Goal: Information Seeking & Learning: Learn about a topic

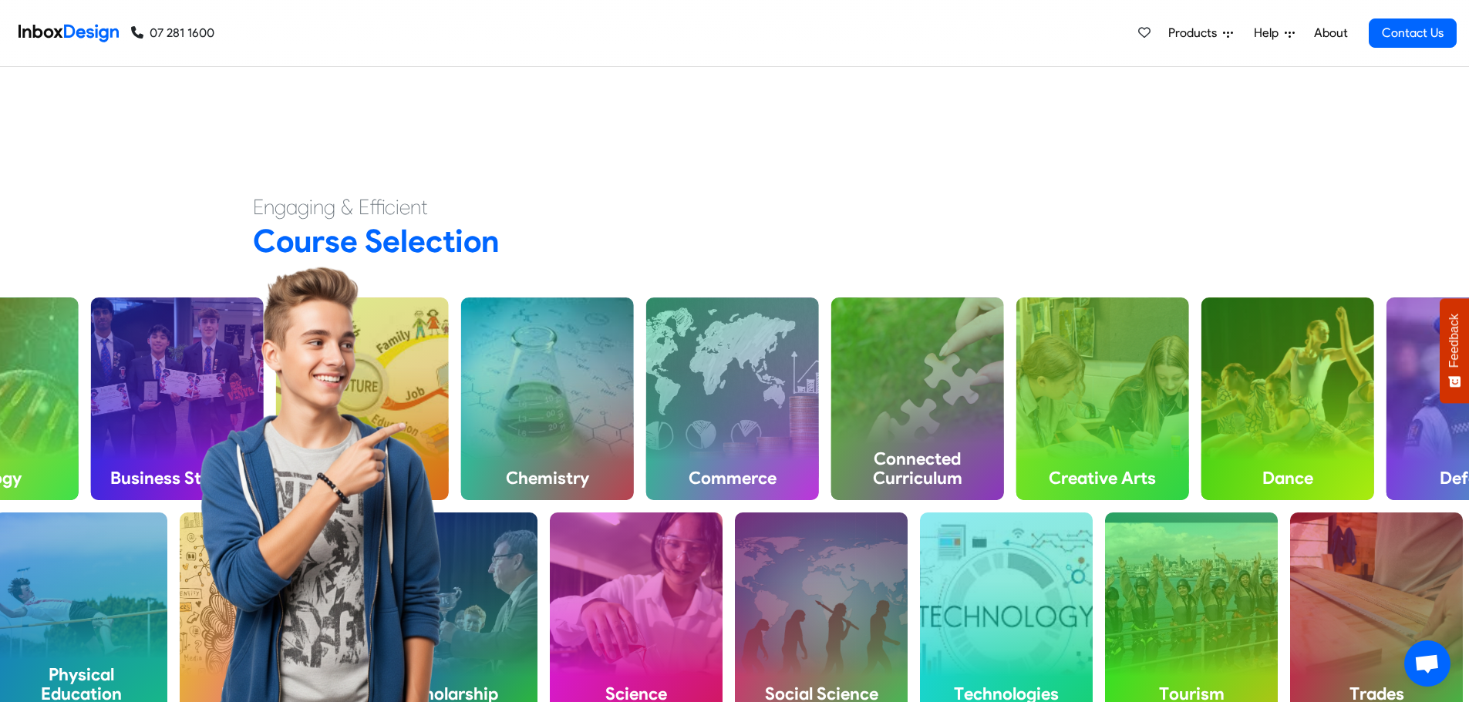
scroll to position [617, 0]
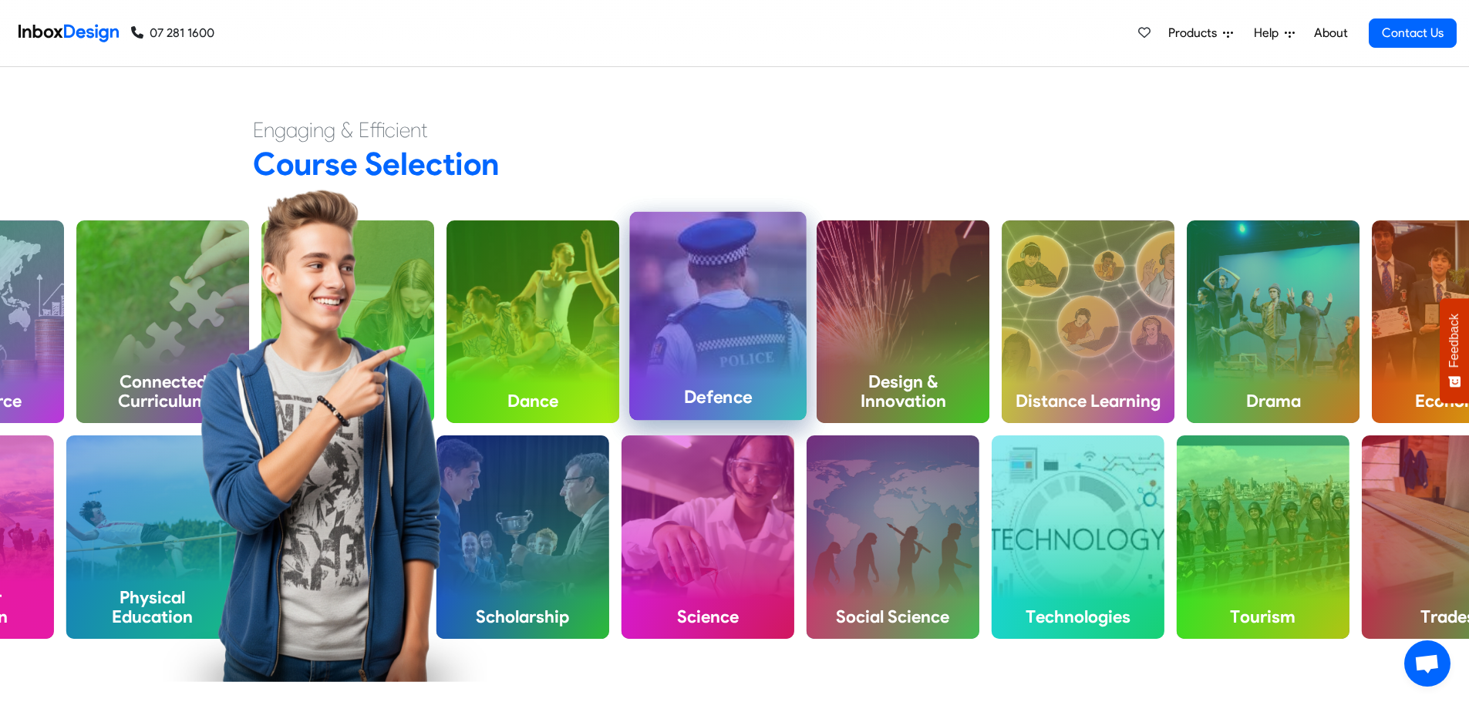
click at [685, 339] on div "Defence" at bounding box center [717, 316] width 177 height 208
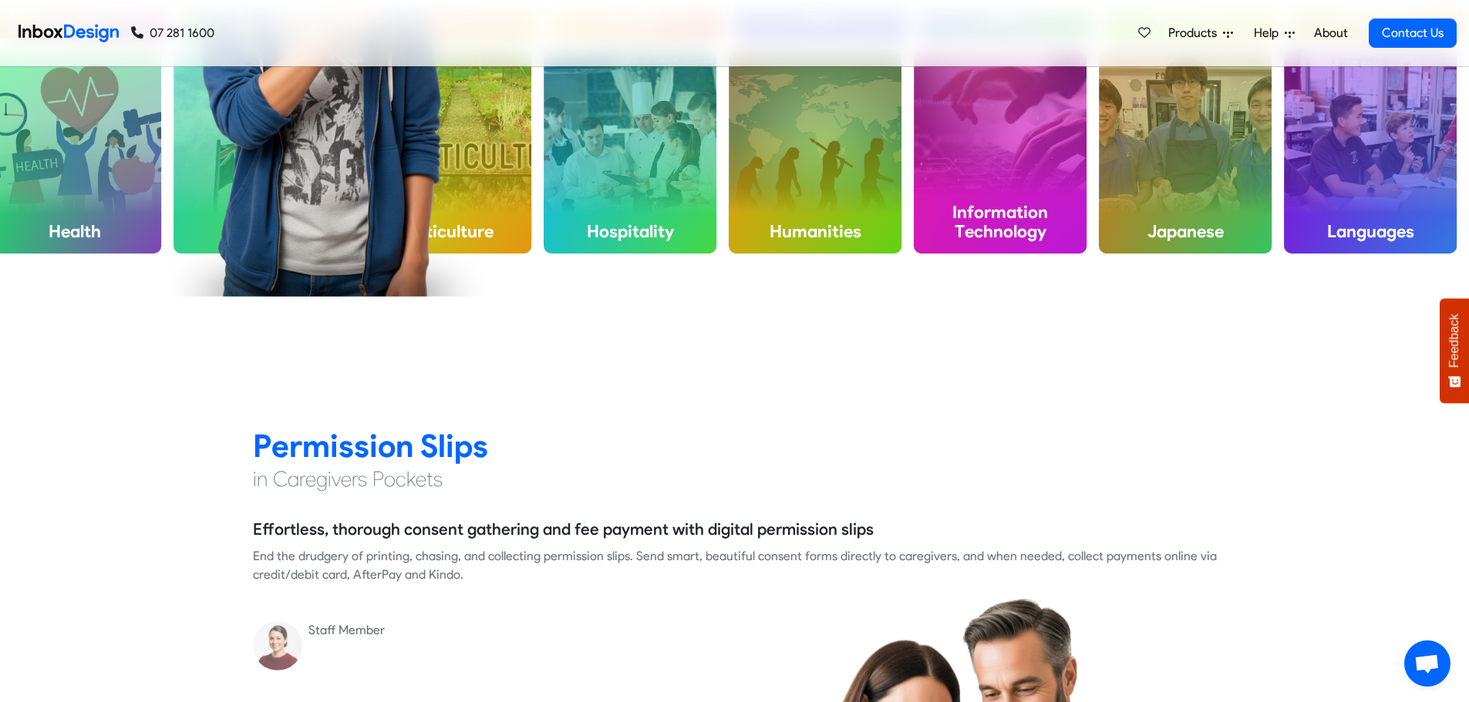
scroll to position [1388, 0]
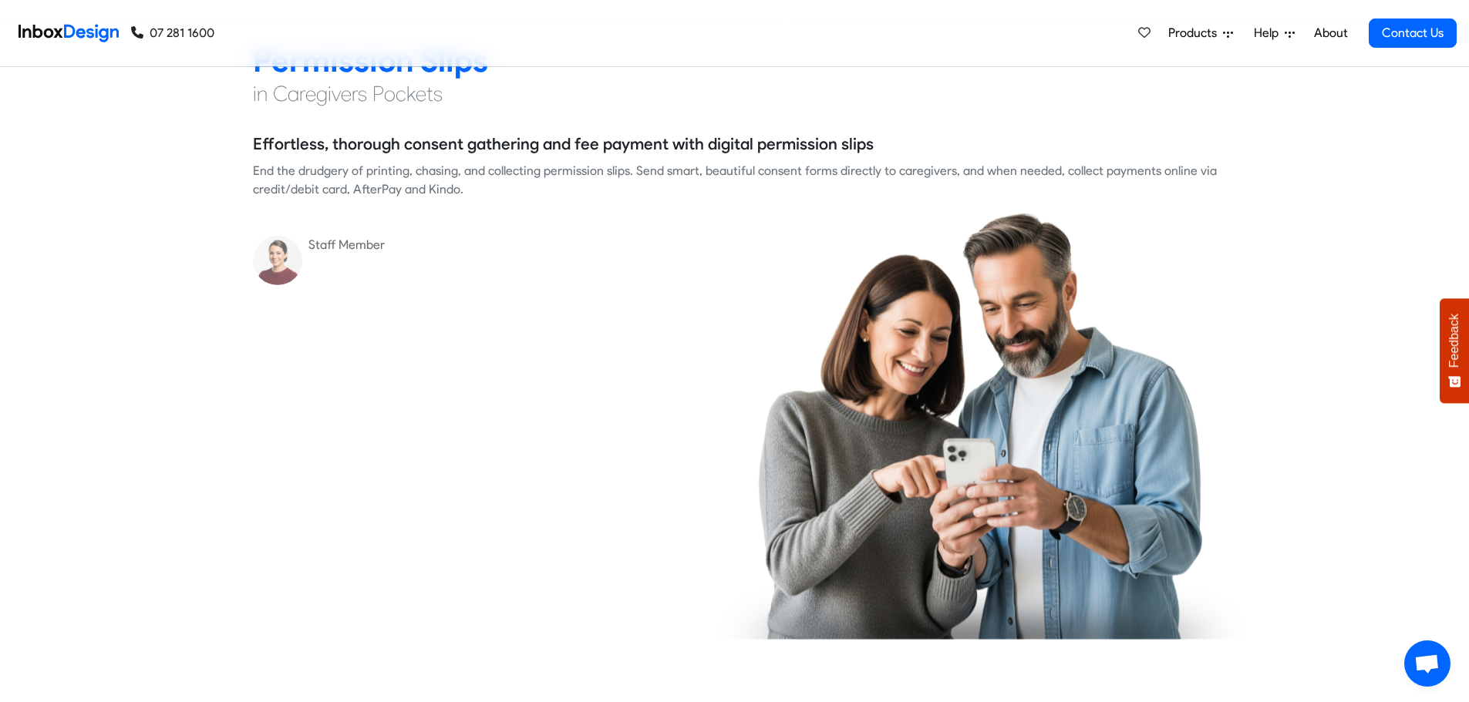
checkbox input "true"
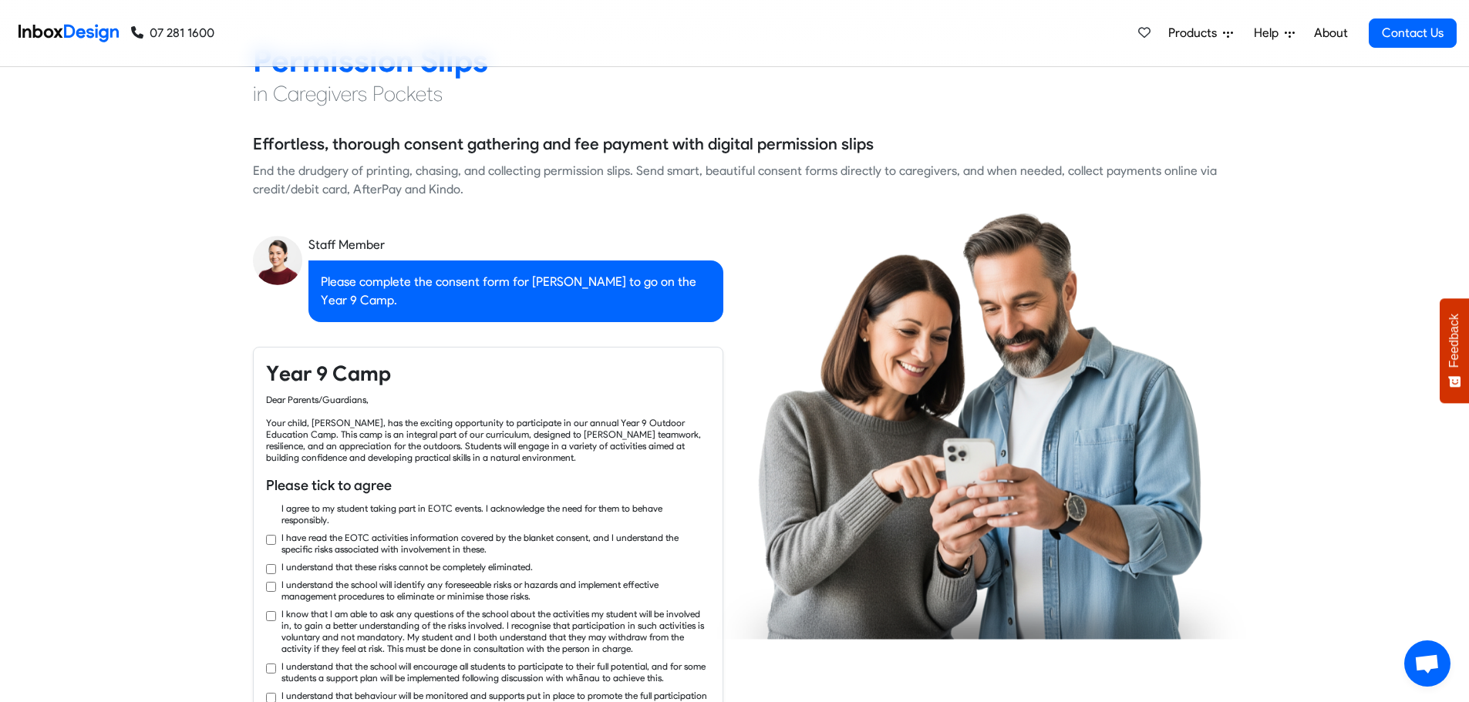
checkbox input "true"
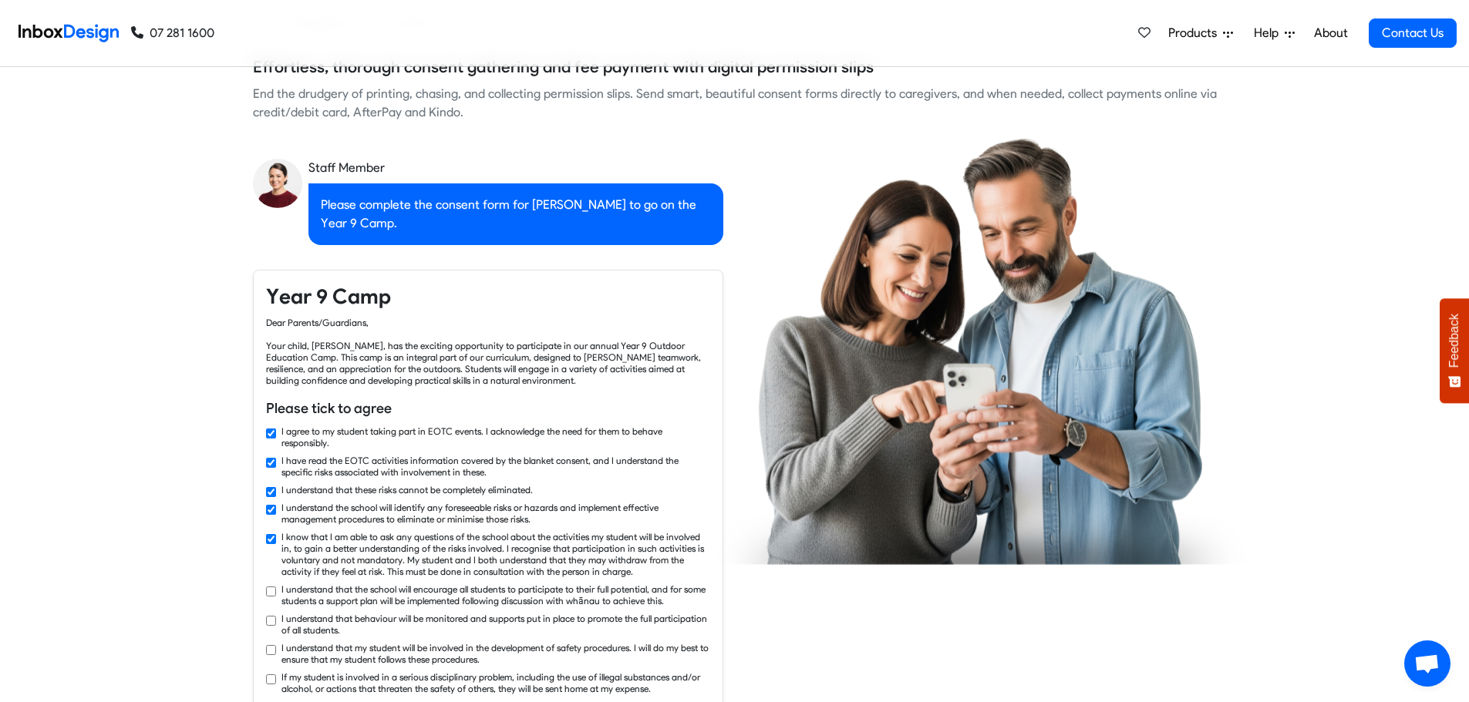
checkbox input "true"
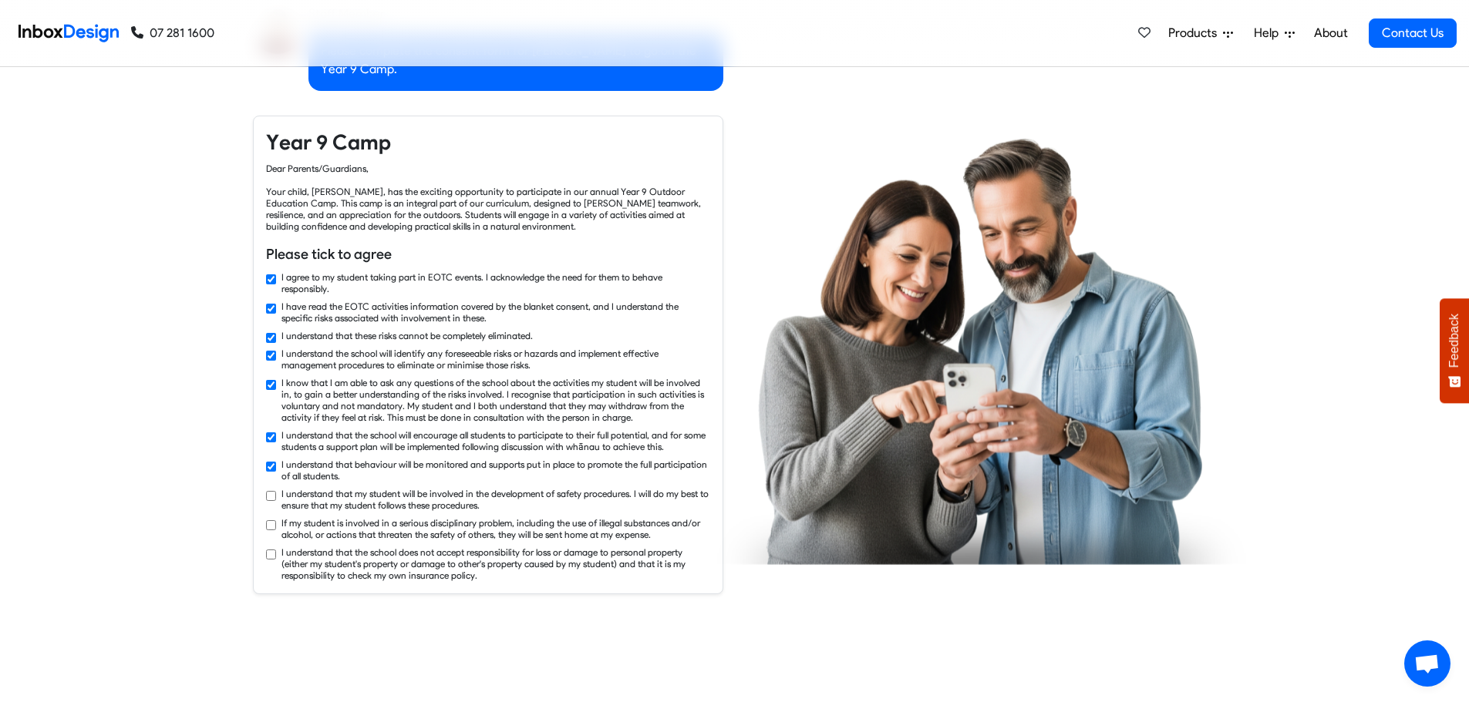
checkbox input "true"
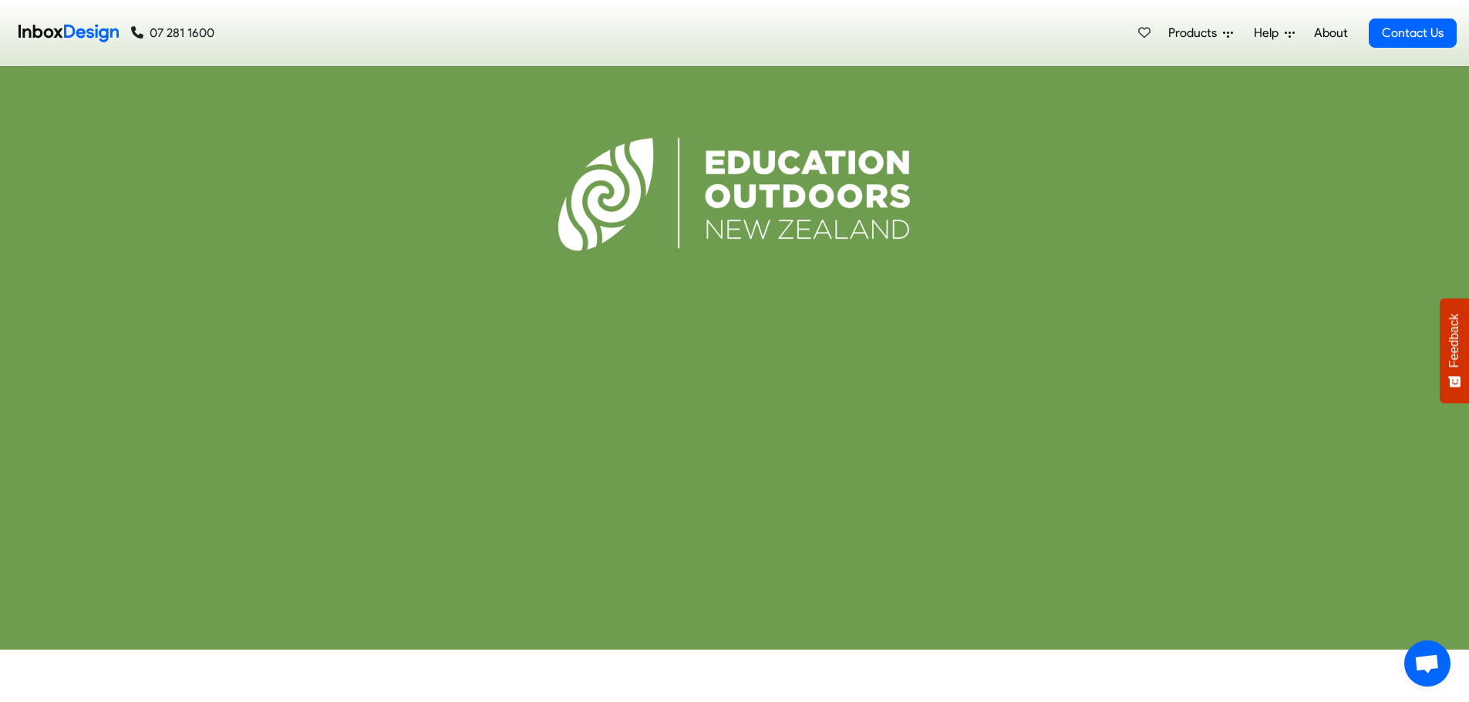
scroll to position [4009, 0]
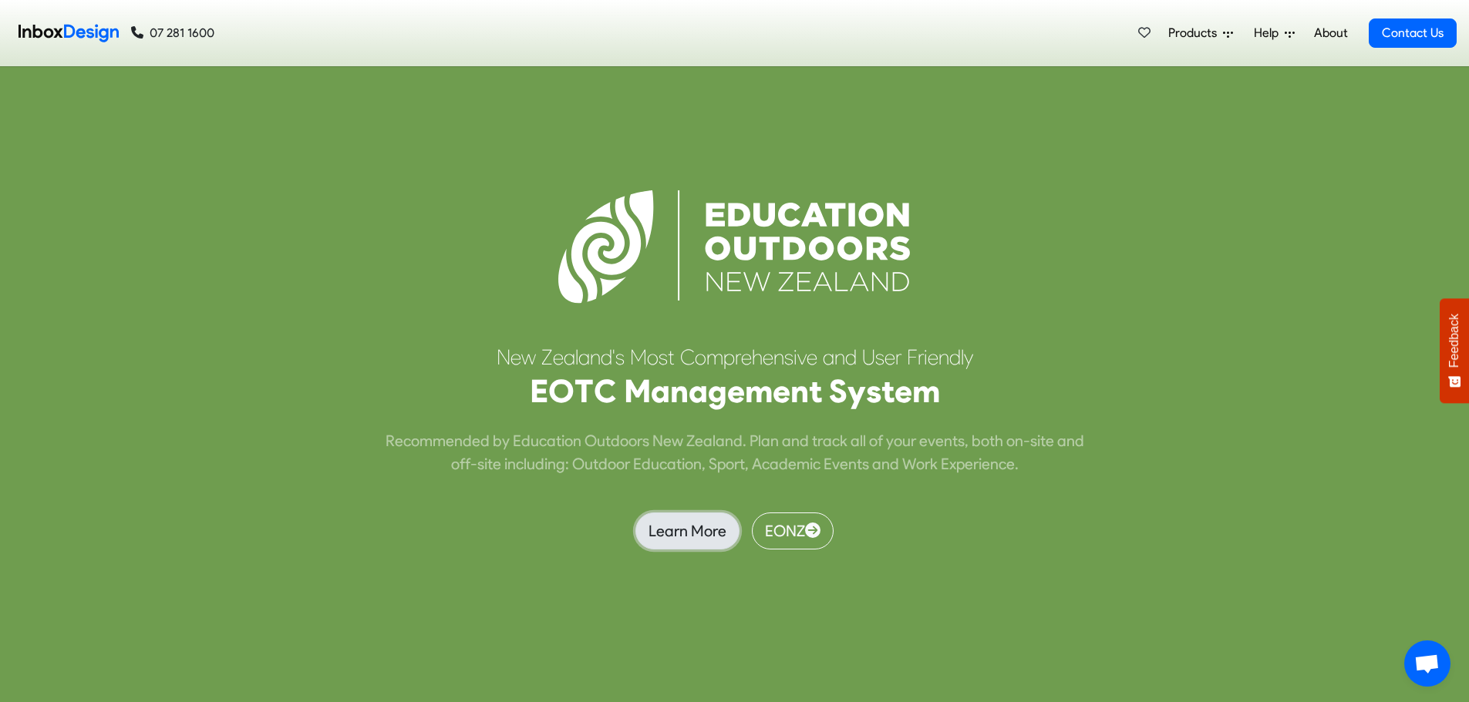
click at [666, 535] on link "Learn More" at bounding box center [687, 531] width 104 height 37
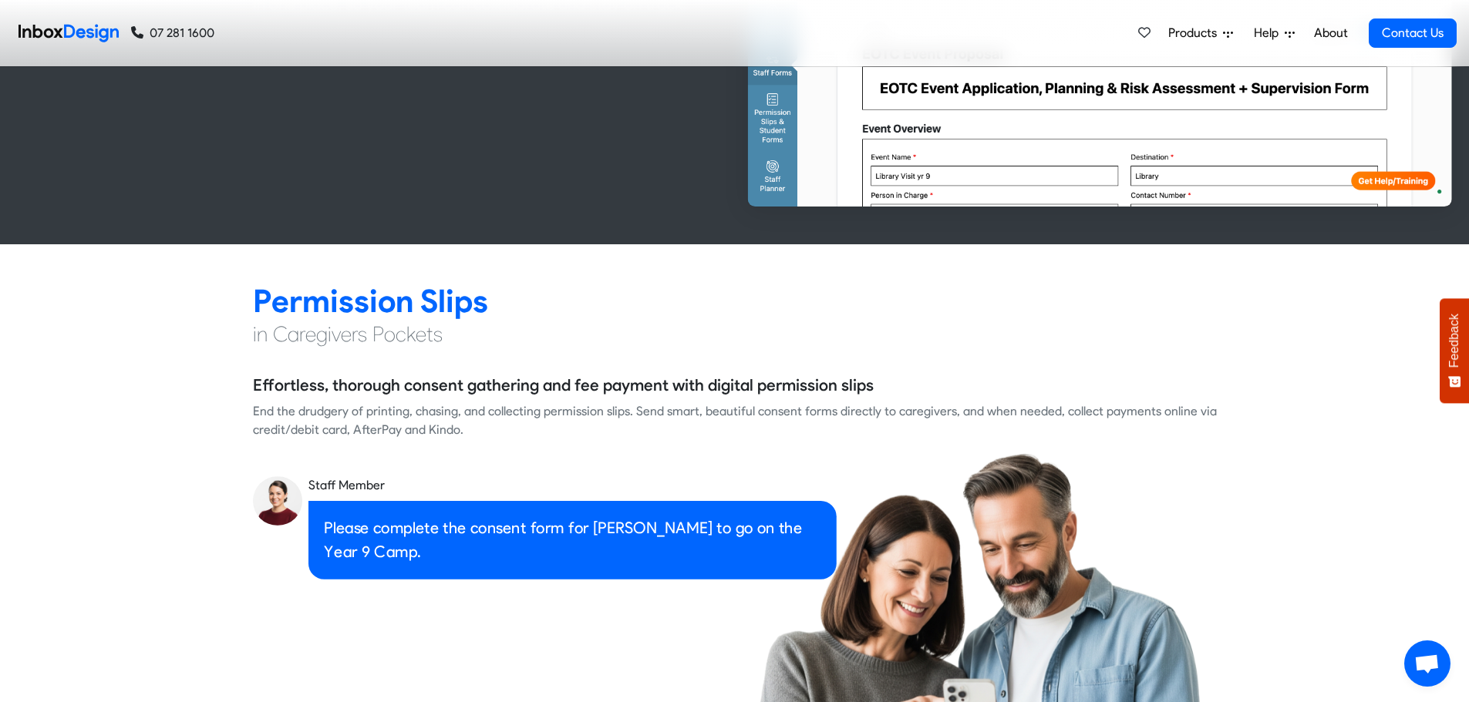
scroll to position [1311, 0]
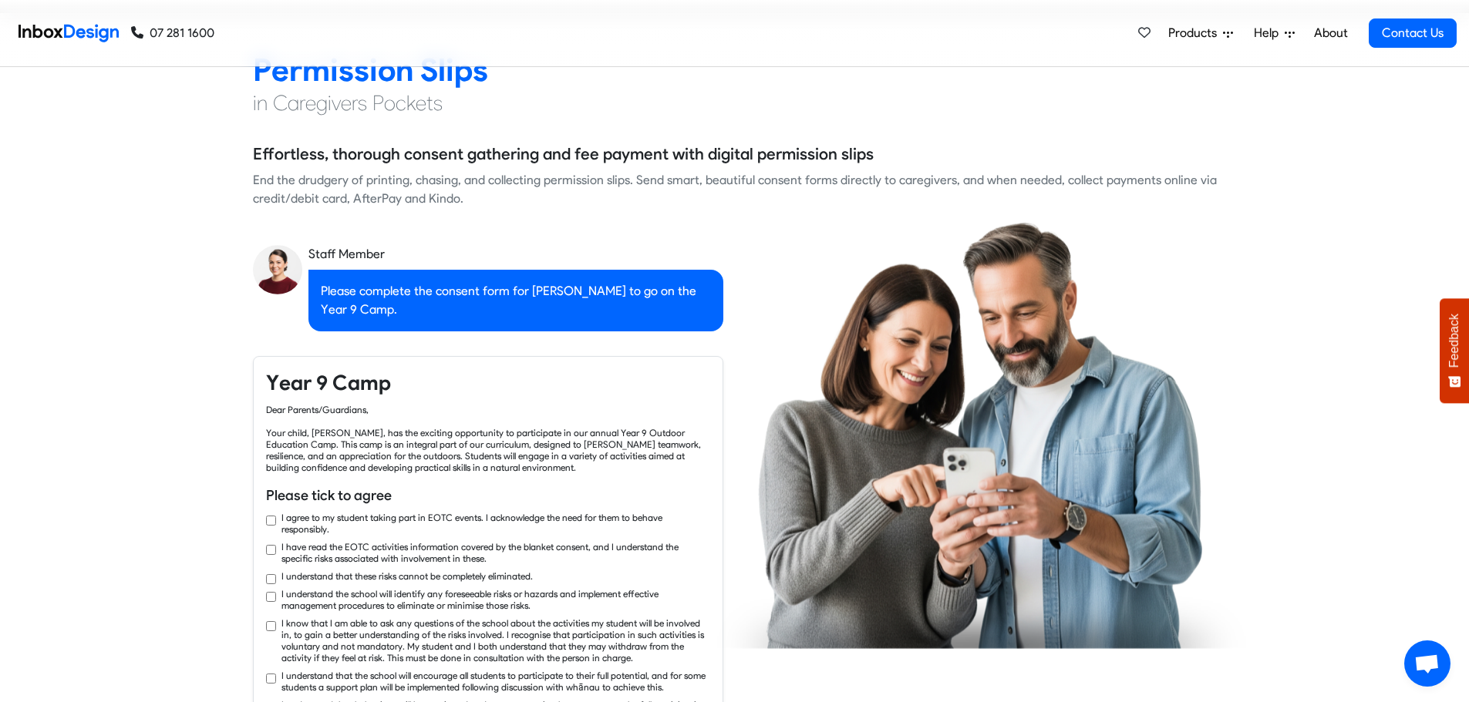
checkbox input "true"
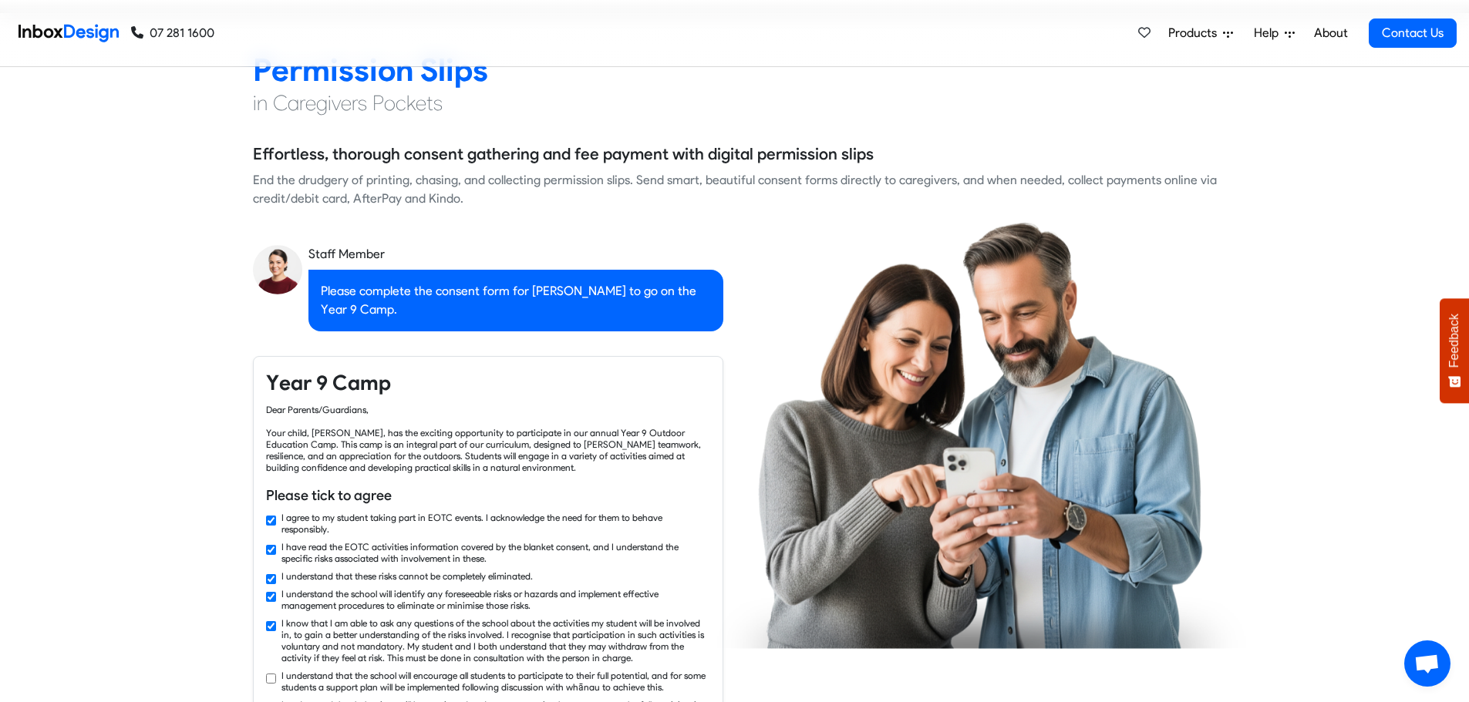
scroll to position [1388, 0]
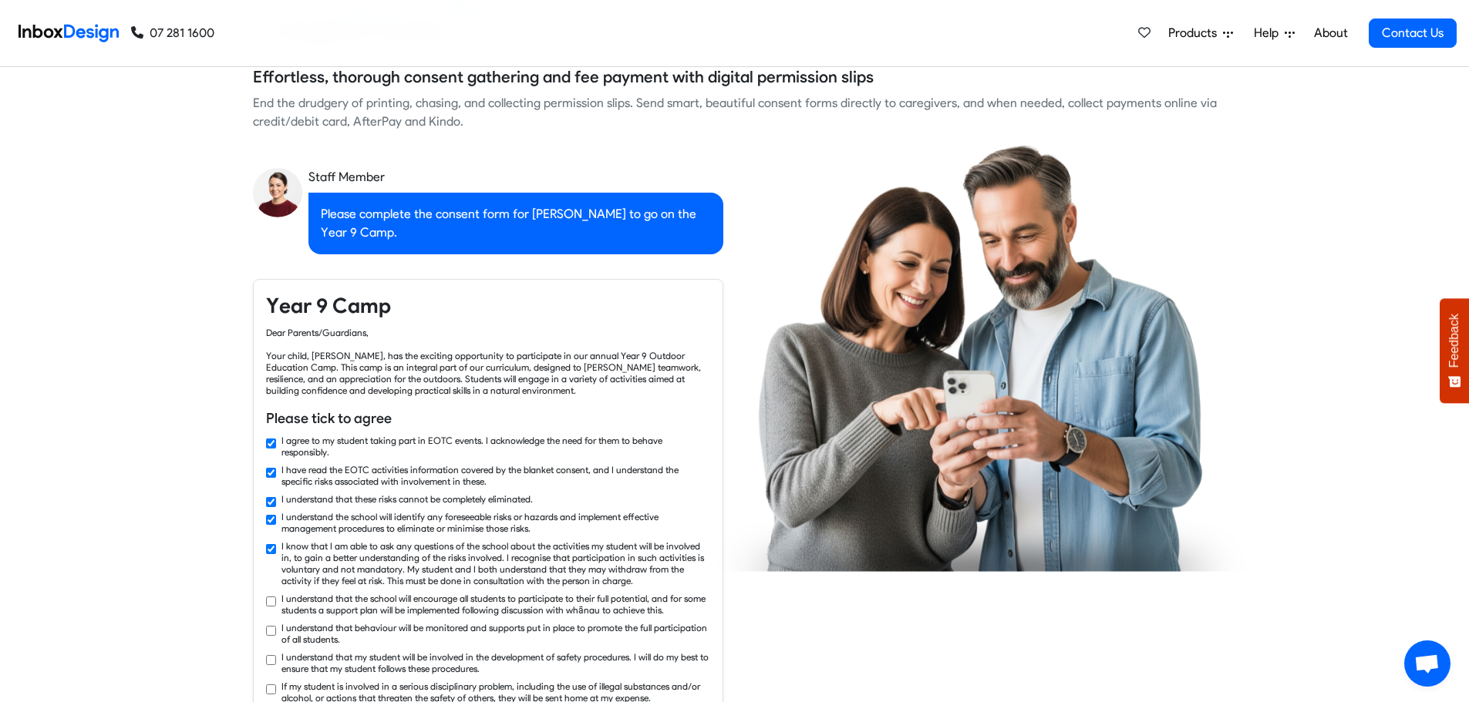
checkbox input "true"
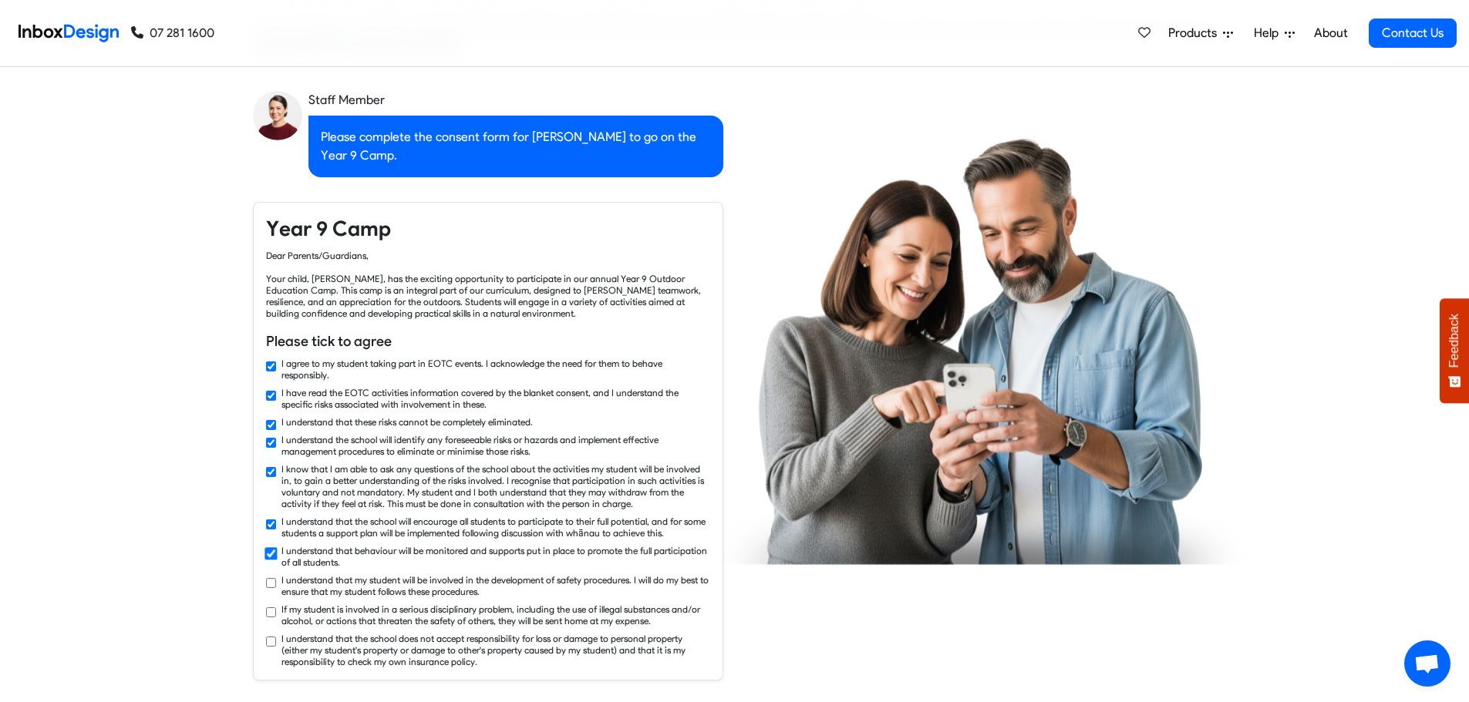
checkbox input "true"
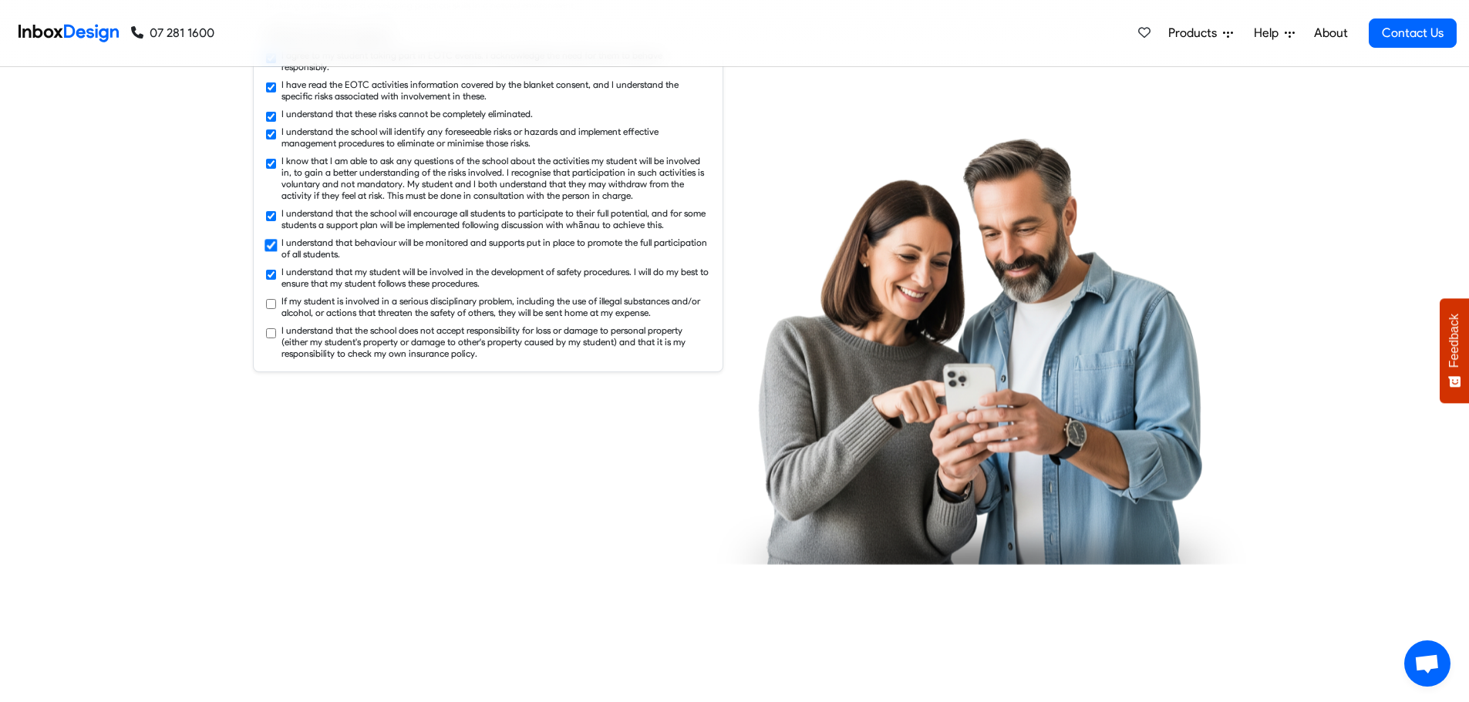
checkbox input "true"
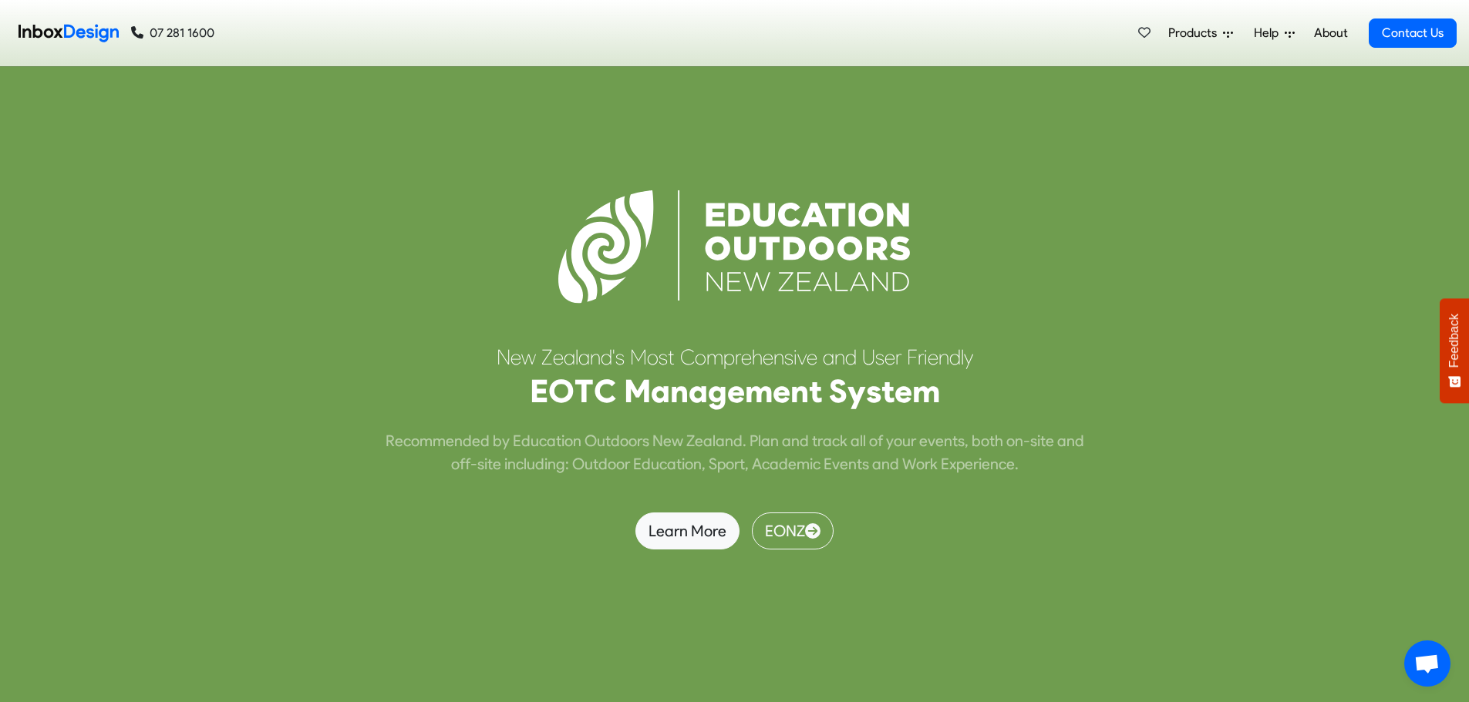
scroll to position [6939, 0]
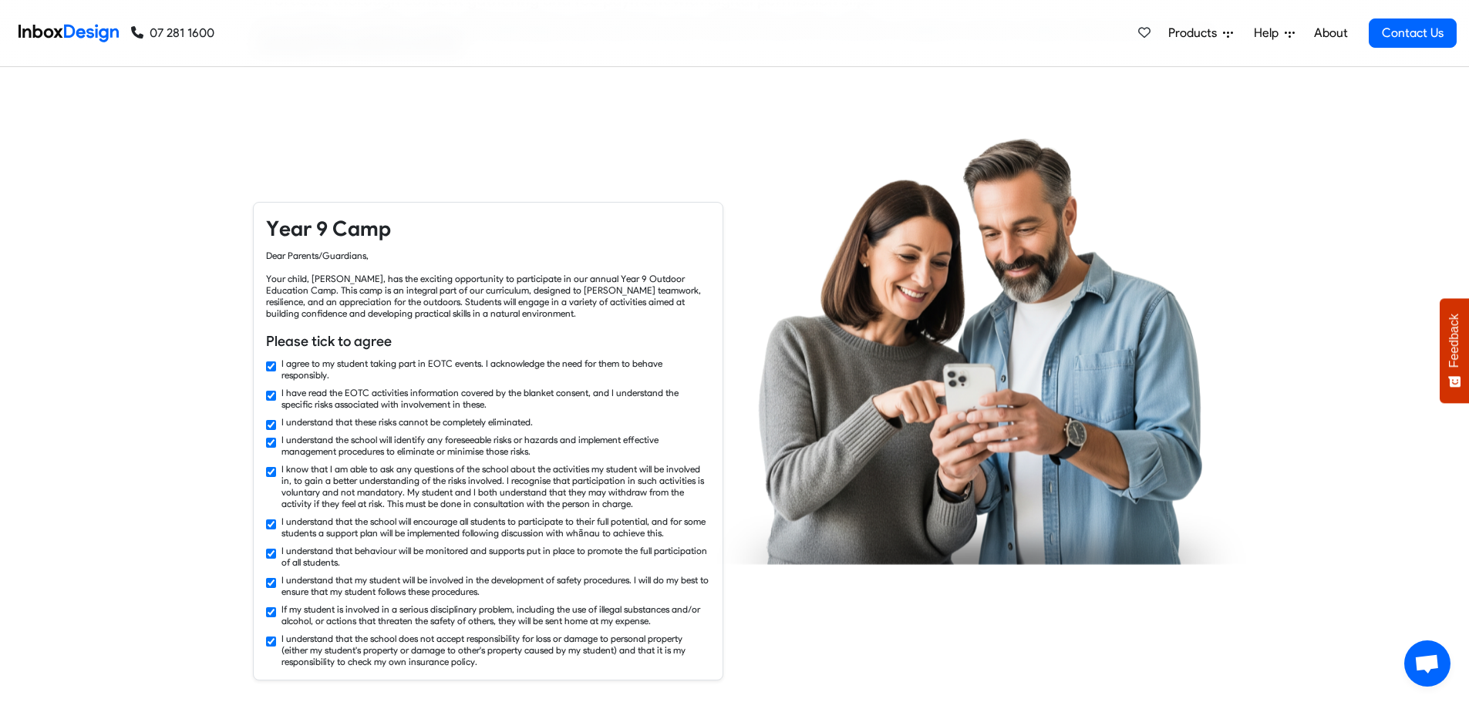
checkbox input "false"
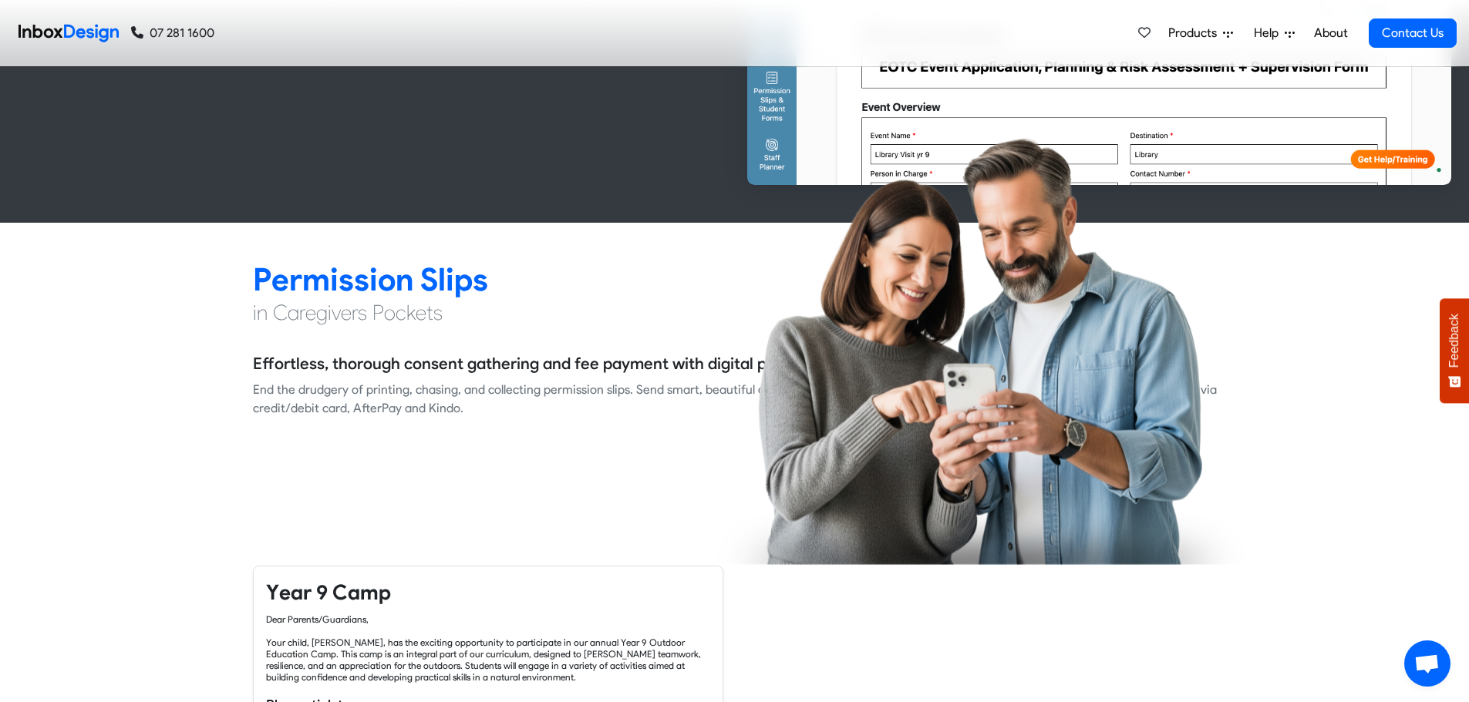
checkbox input "false"
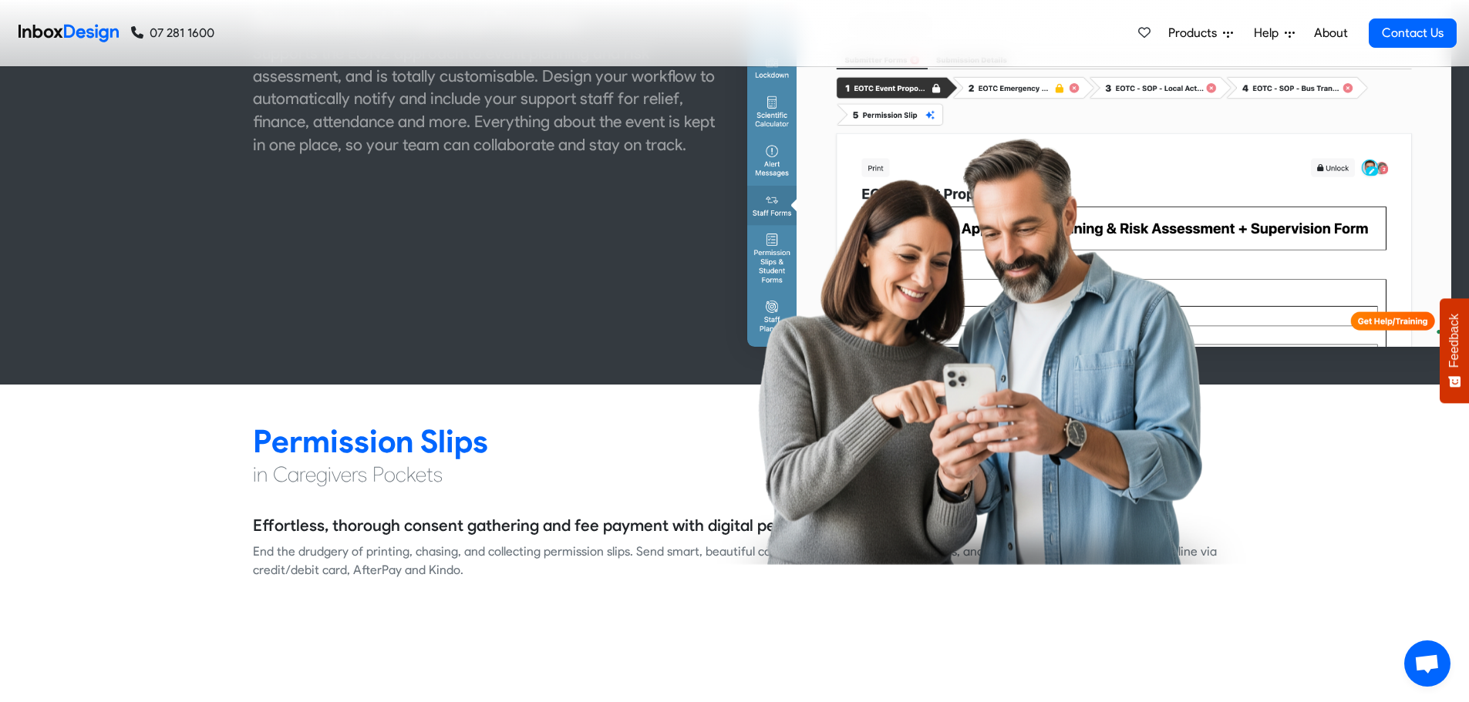
checkbox input "false"
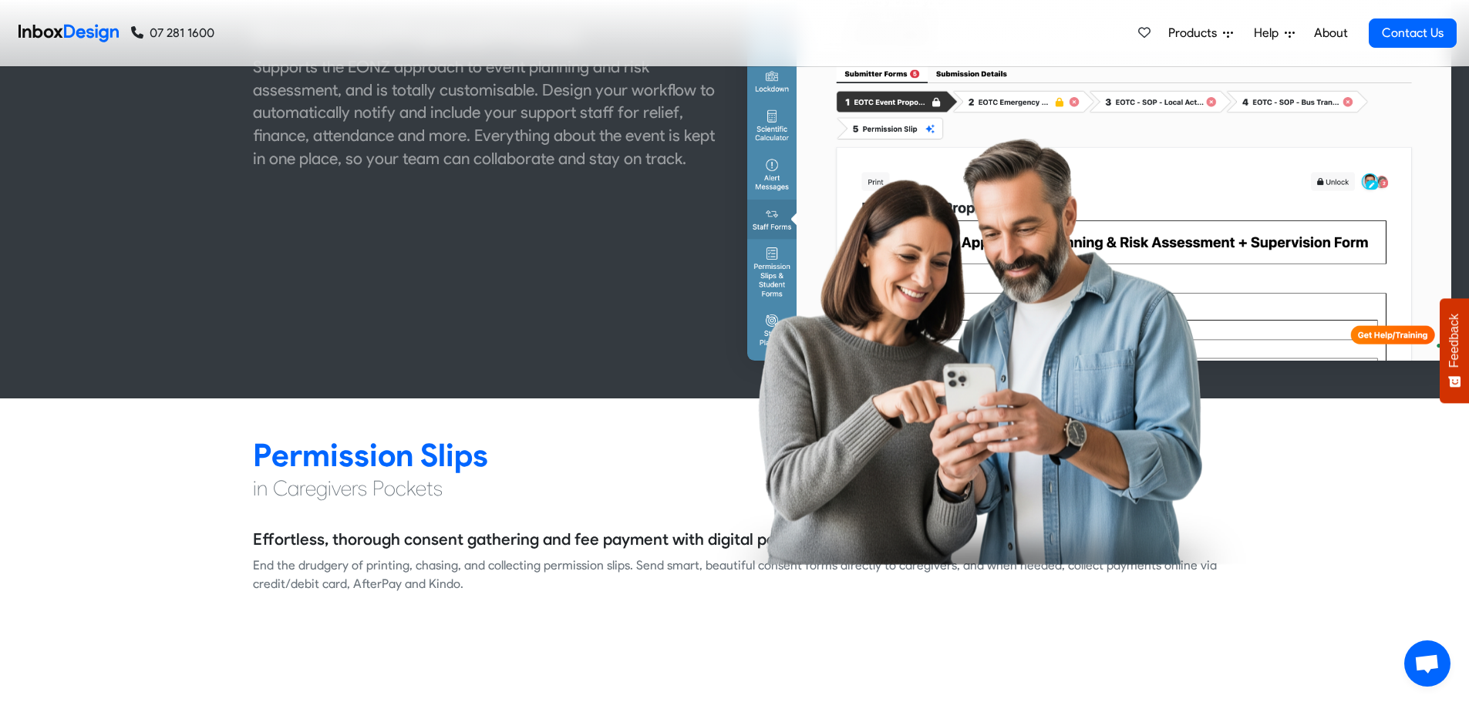
checkbox input "false"
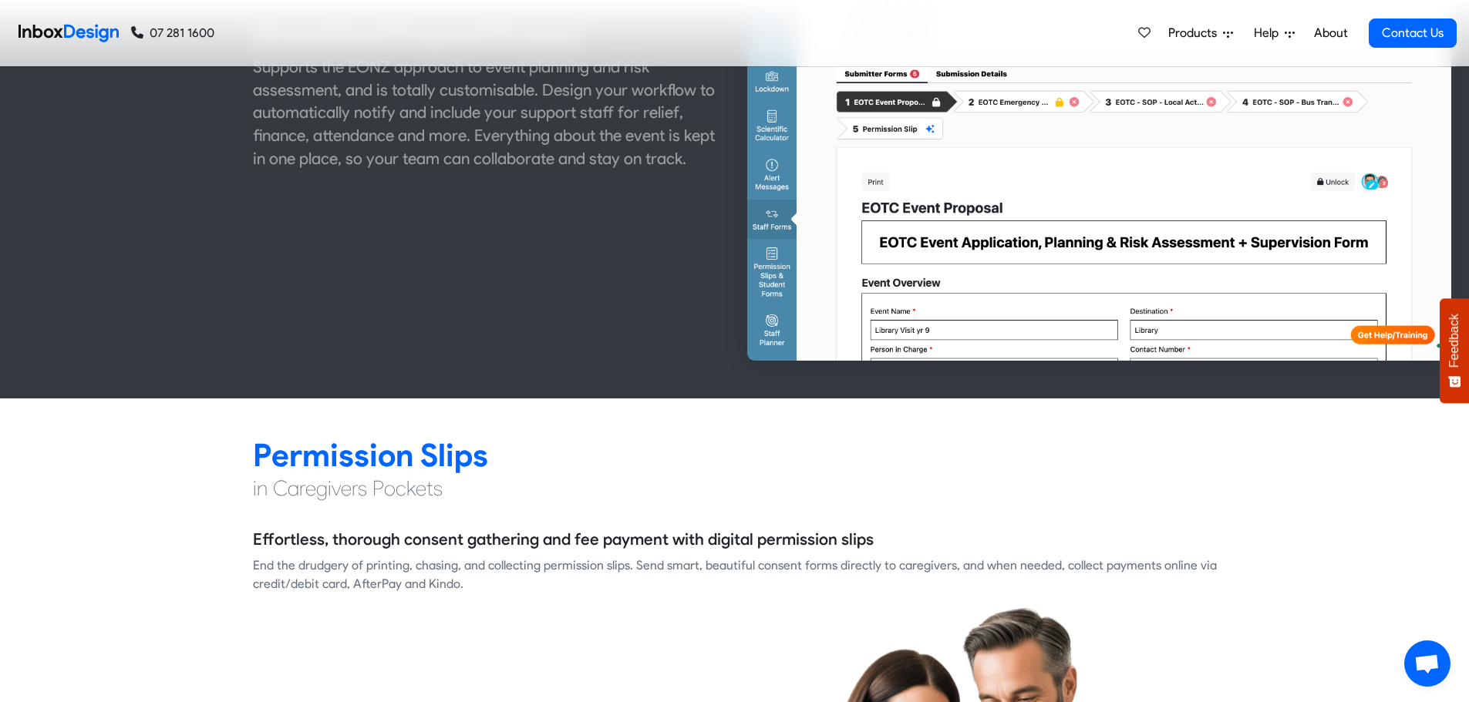
checkbox input "false"
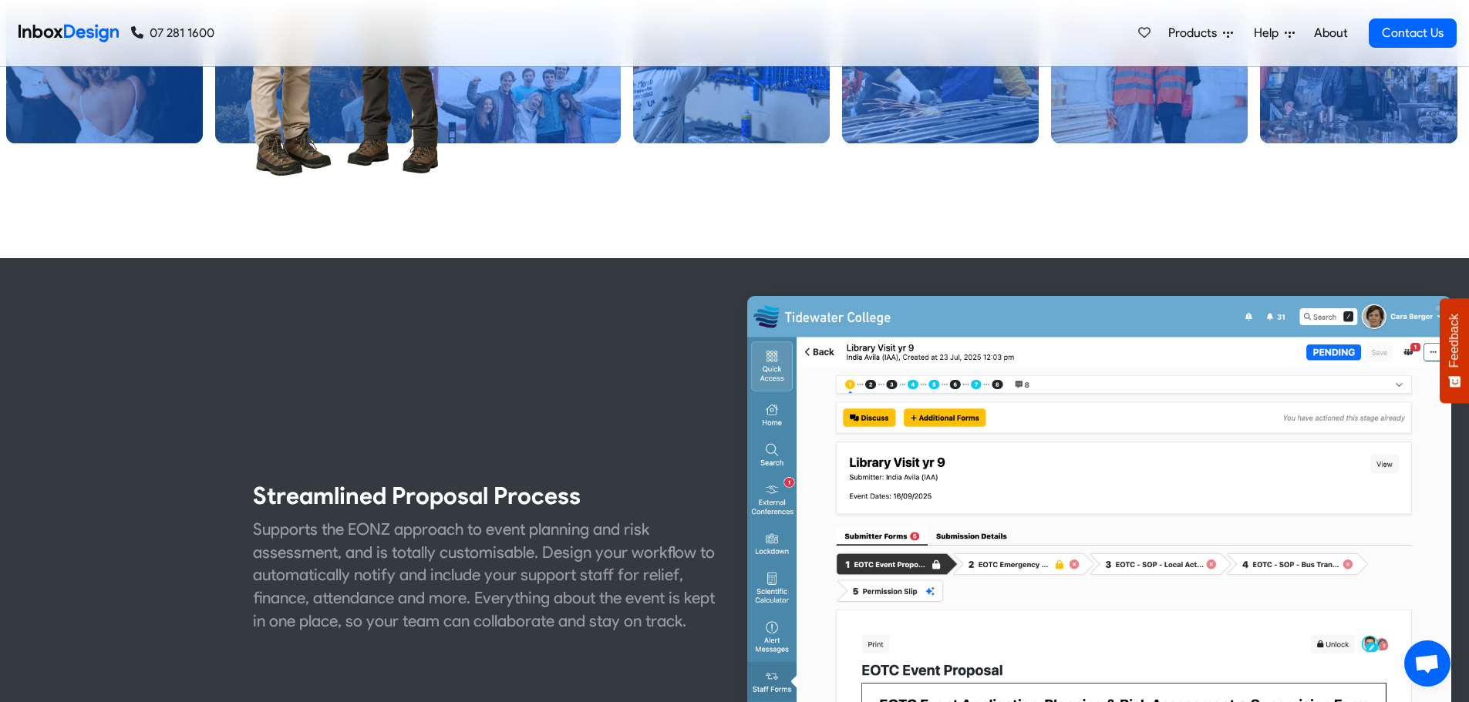
checkbox input "false"
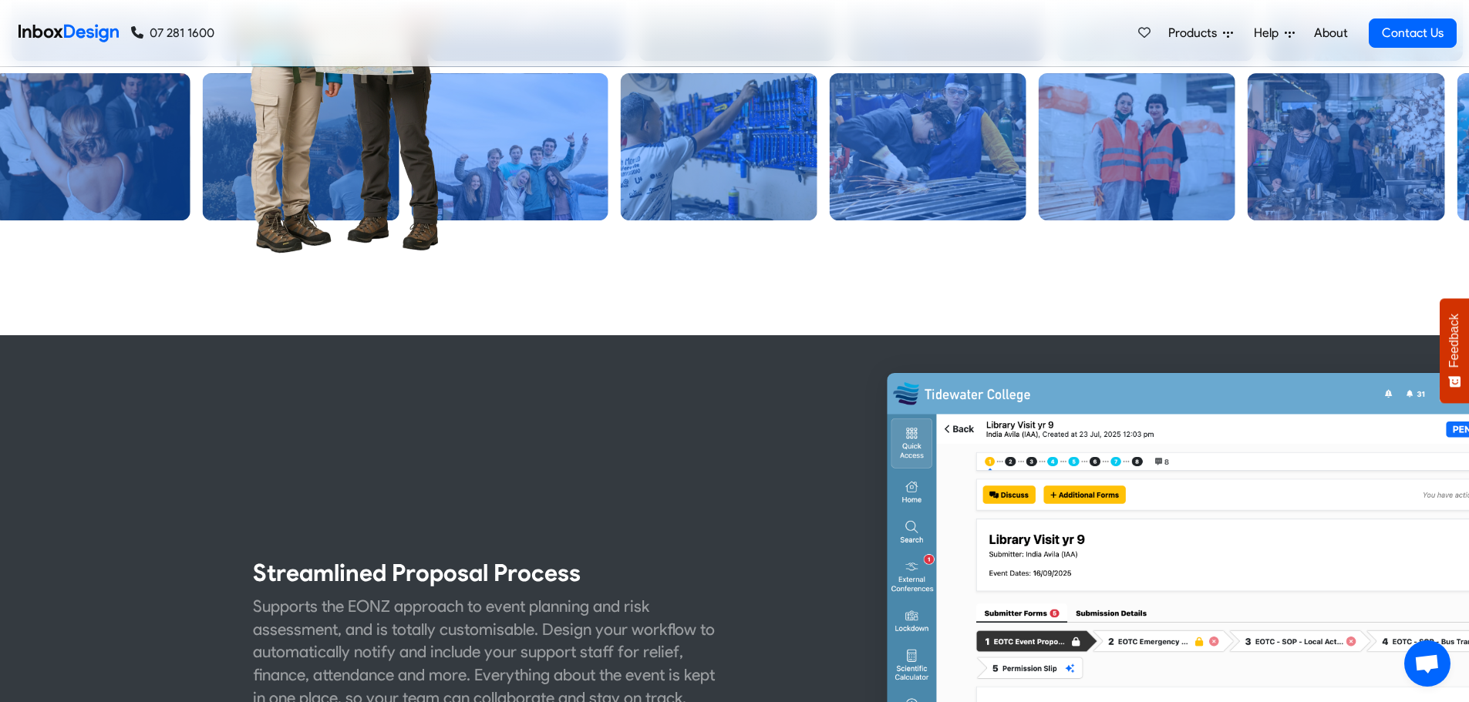
scroll to position [0, 0]
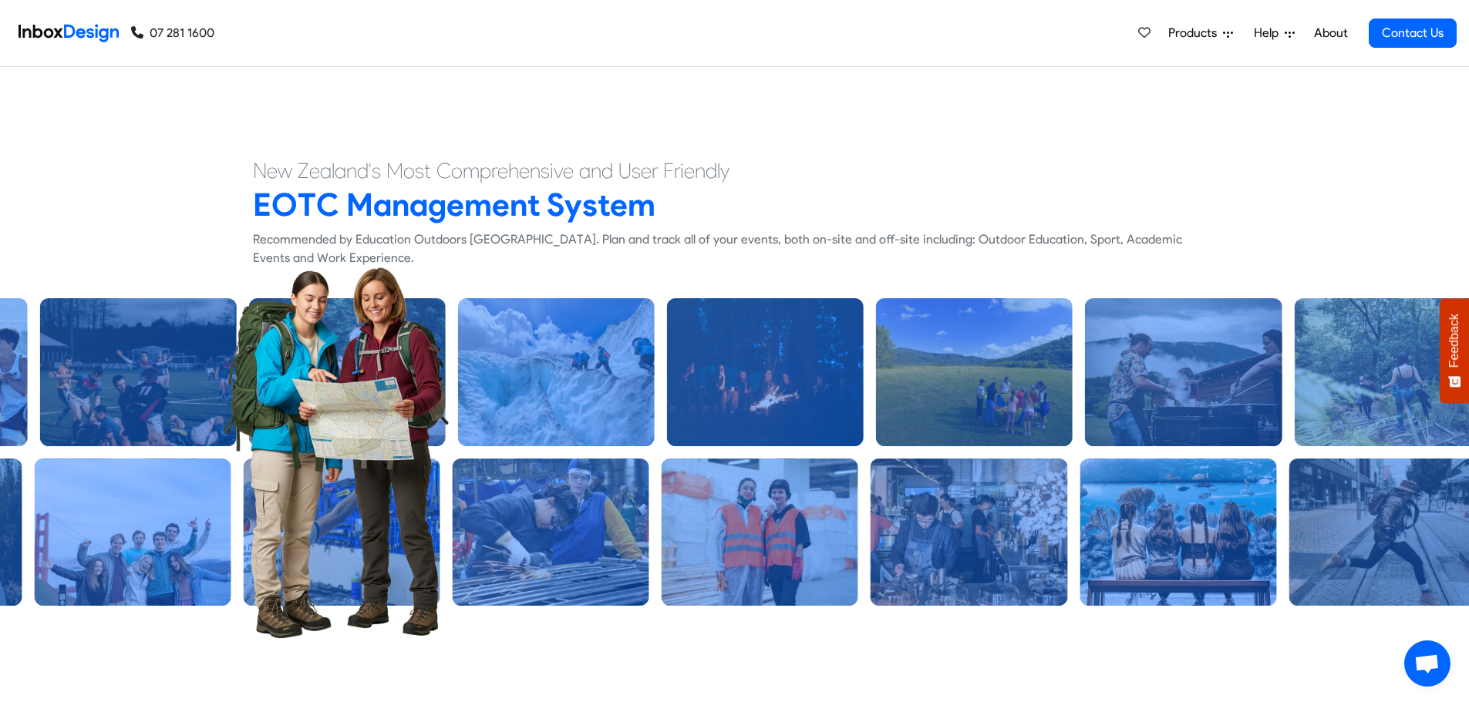
click at [1190, 30] on span "Products" at bounding box center [1195, 33] width 55 height 19
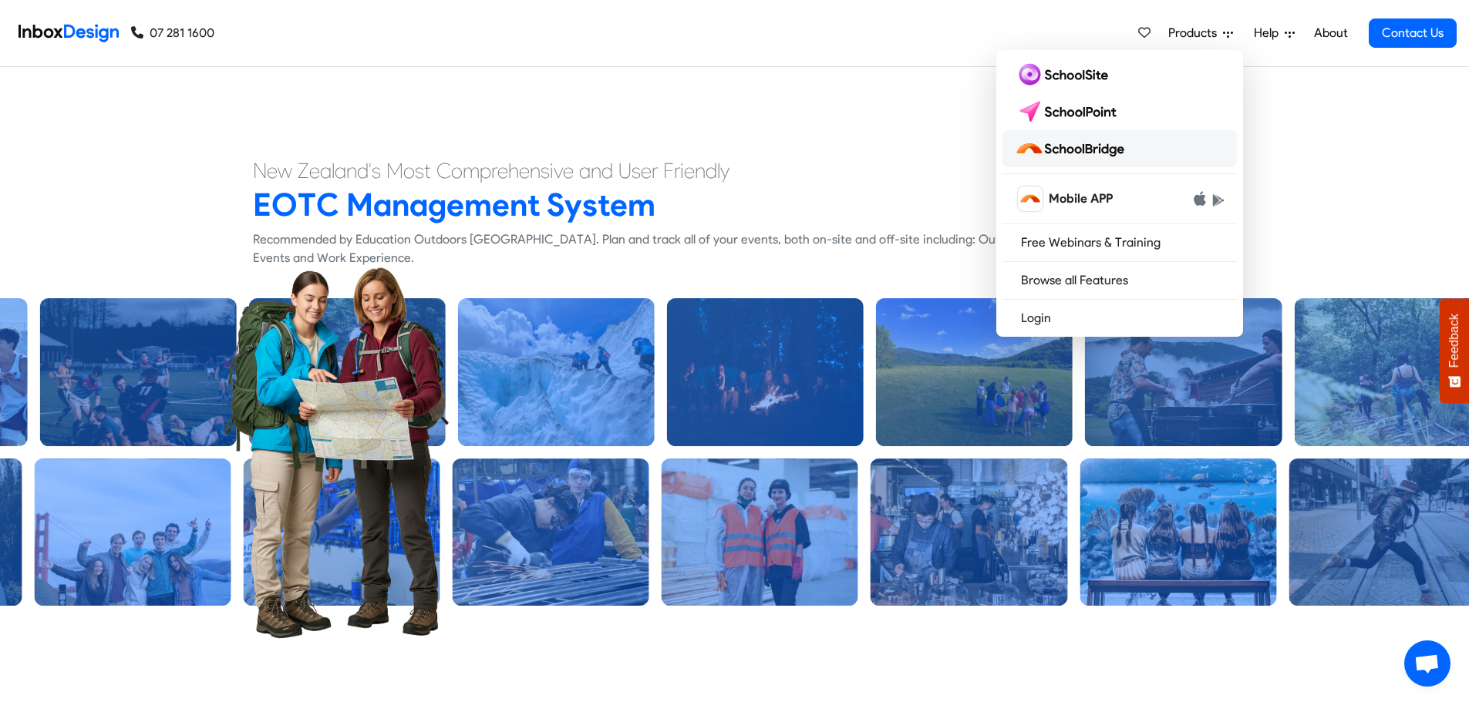
click at [1084, 141] on img at bounding box center [1073, 148] width 116 height 25
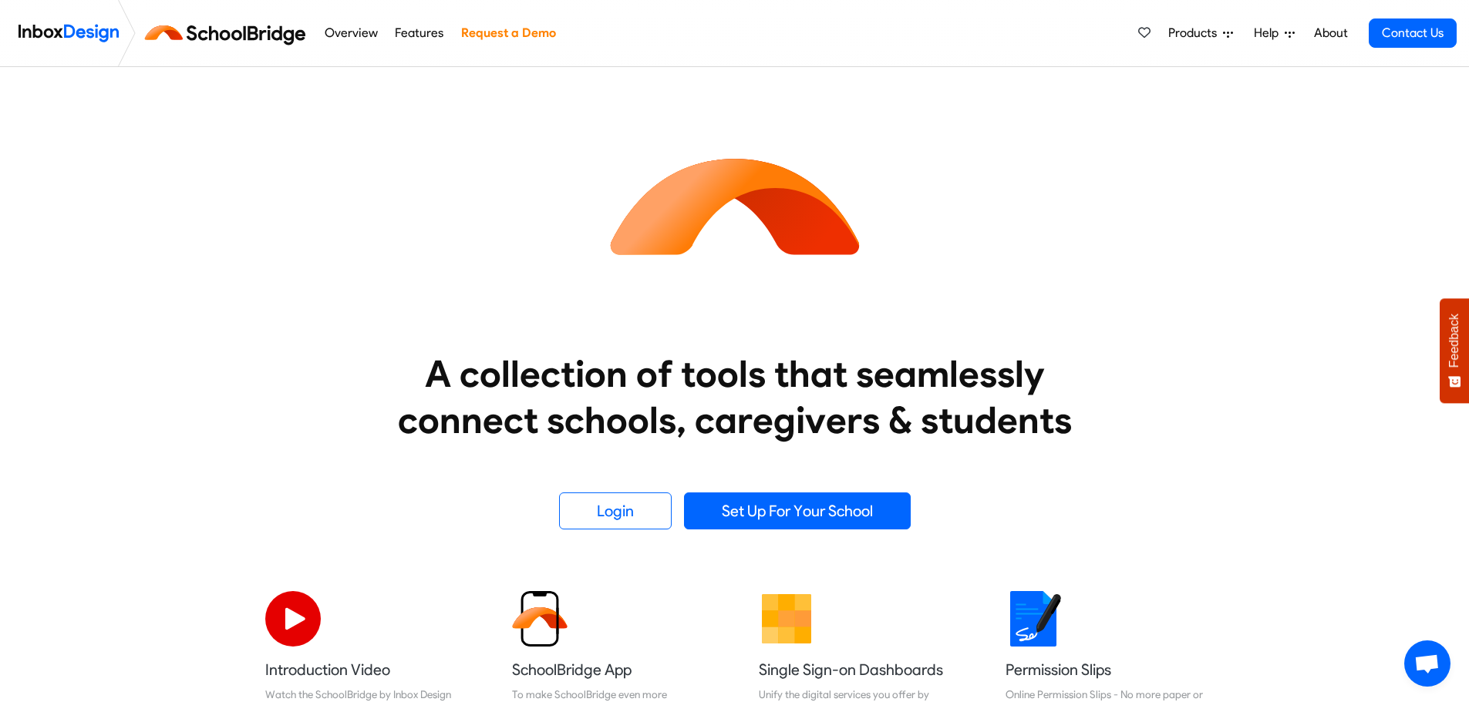
click at [1206, 26] on span "Products" at bounding box center [1195, 33] width 55 height 19
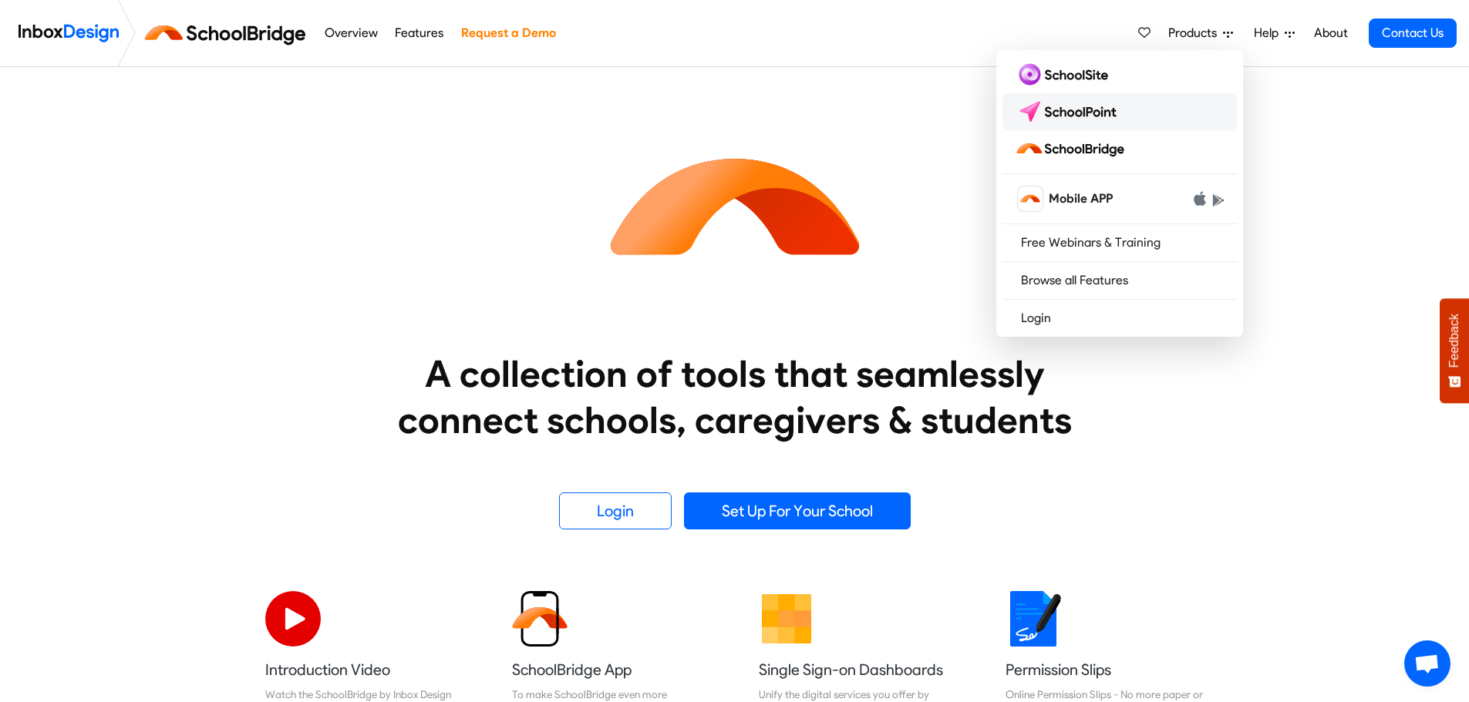
drag, startPoint x: 1065, startPoint y: 108, endPoint x: 1032, endPoint y: 125, distance: 37.2
click at [1065, 108] on img at bounding box center [1069, 111] width 109 height 25
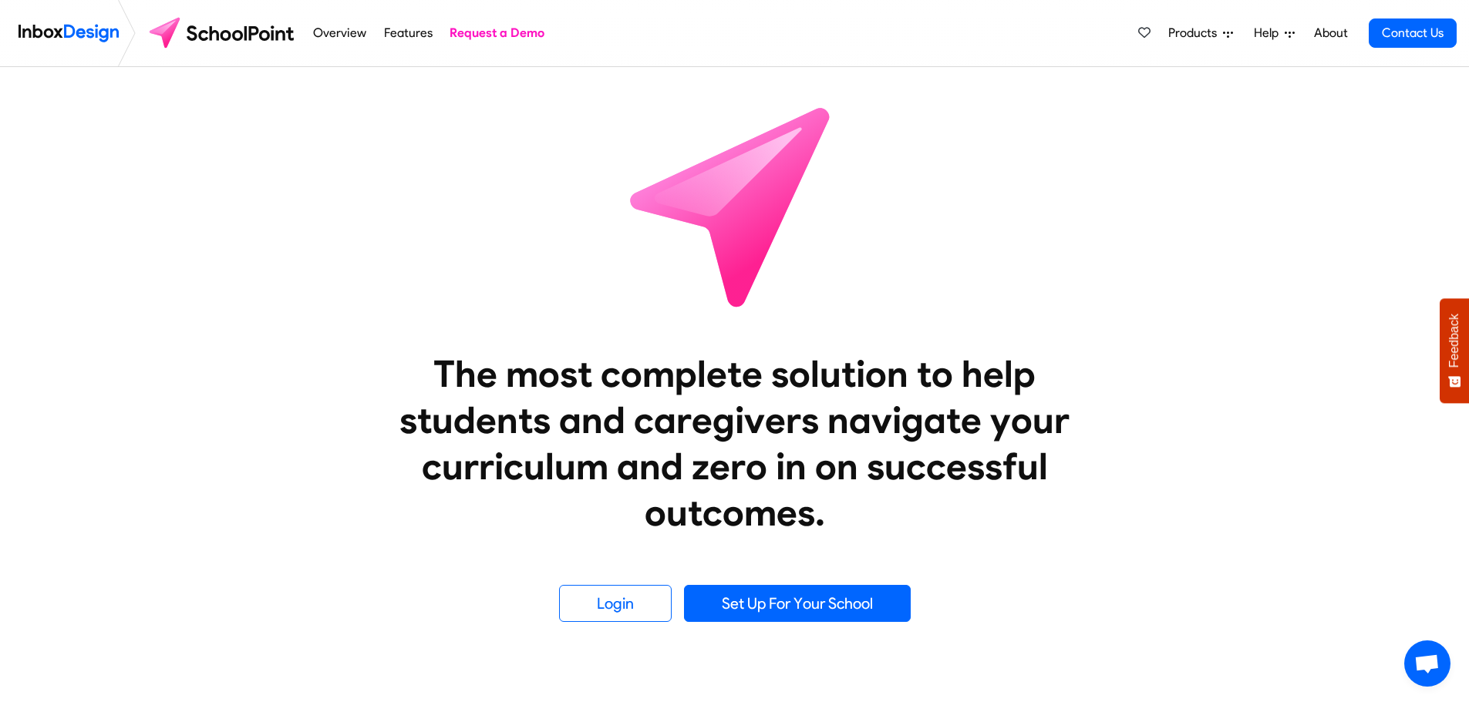
click at [1196, 30] on span "Products" at bounding box center [1195, 33] width 55 height 19
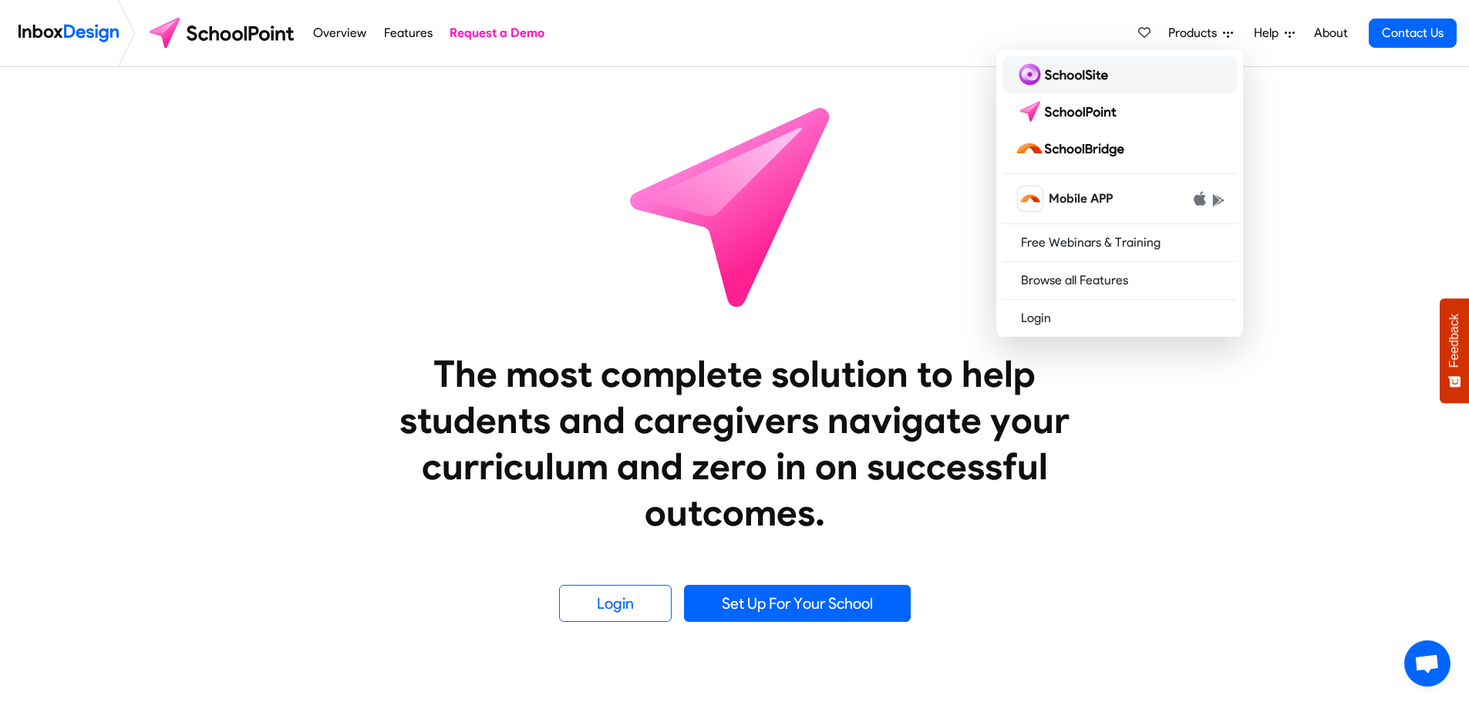
click at [1083, 84] on img at bounding box center [1064, 74] width 99 height 25
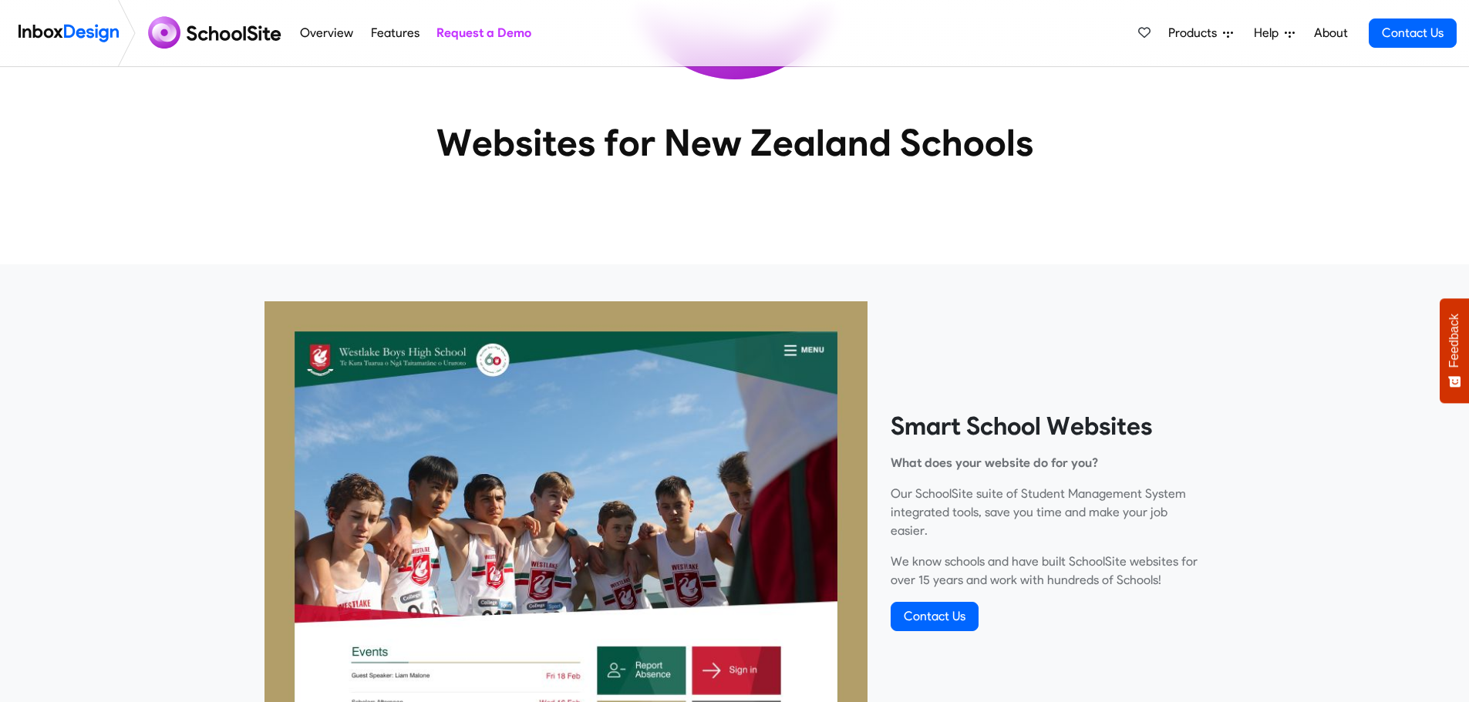
scroll to position [308, 0]
